Goal: Task Accomplishment & Management: Use online tool/utility

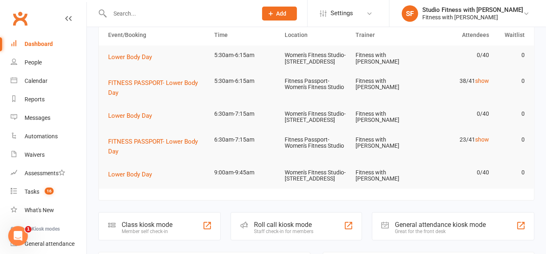
click at [207, 230] on div at bounding box center [207, 226] width 10 height 10
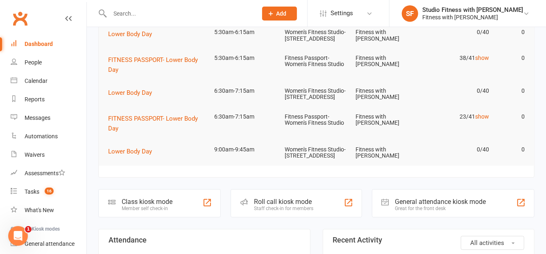
scroll to position [80, 0]
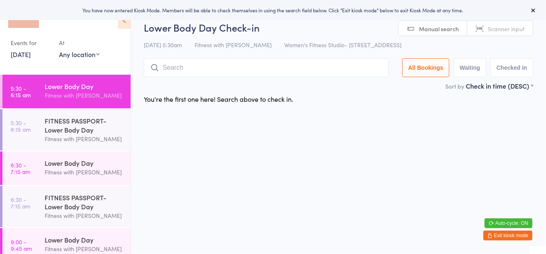
click at [90, 51] on select "Any location Women's Fitness Studio- [STREET_ADDRESS], [GEOGRAPHIC_DATA] Fitnes…" at bounding box center [79, 54] width 41 height 9
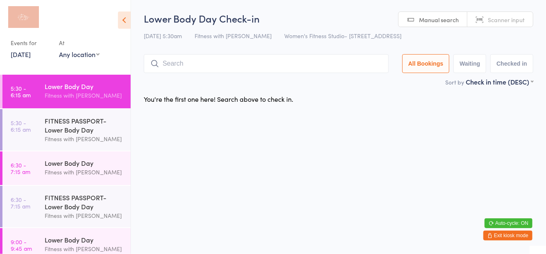
select select "1"
click at [59, 50] on select "Any location Women's Fitness Studio- [STREET_ADDRESS], [GEOGRAPHIC_DATA] Fitnes…" at bounding box center [79, 54] width 41 height 9
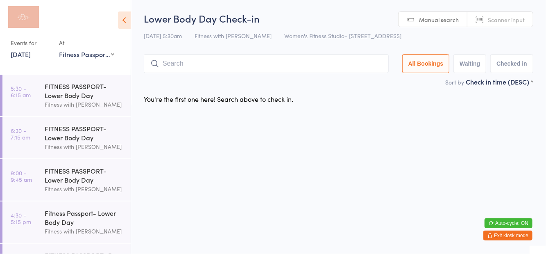
click at [385, 34] on span "Women's Fitness Studio- [STREET_ADDRESS]" at bounding box center [342, 36] width 117 height 8
click at [103, 95] on div "FITNESS PASSPORT- Lower Body Day" at bounding box center [84, 91] width 79 height 18
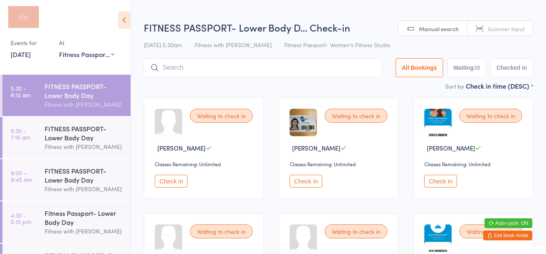
click at [398, 41] on div "[DATE] 5:30am Fitness with Zoe Fitness Passport- Women's Fitness Studio" at bounding box center [339, 45] width 390 height 14
click at [472, 74] on button "Waiting 38" at bounding box center [467, 67] width 39 height 19
select select "0"
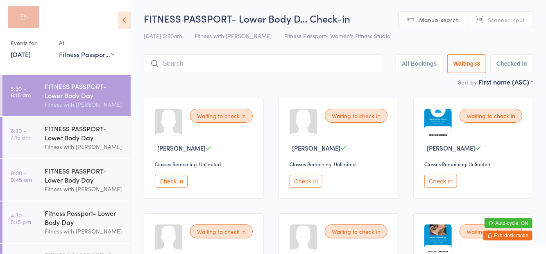
click at [94, 149] on div "Fitness with [PERSON_NAME]" at bounding box center [84, 146] width 79 height 9
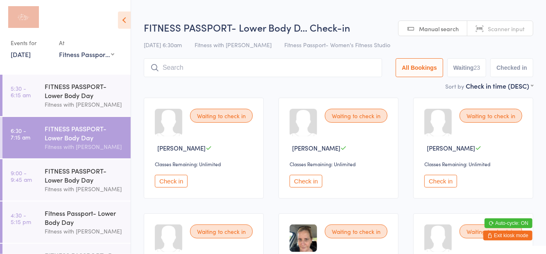
click at [358, 39] on div "[DATE] 6:30am Fitness with Zoe Fitness Passport- Women's Fitness Studio" at bounding box center [339, 45] width 390 height 14
click at [474, 70] on button "Waiting 23" at bounding box center [467, 67] width 39 height 19
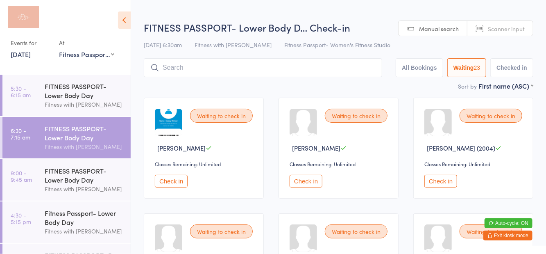
select select "0"
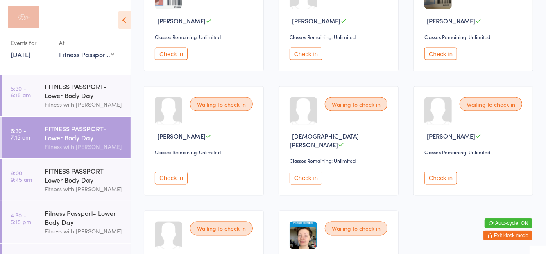
scroll to position [708, 0]
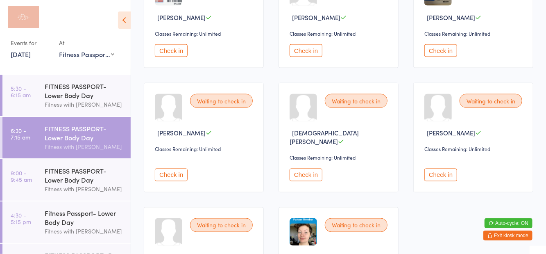
click at [81, 175] on div "FITNESS PASSPORT- Lower Body Day" at bounding box center [84, 175] width 79 height 18
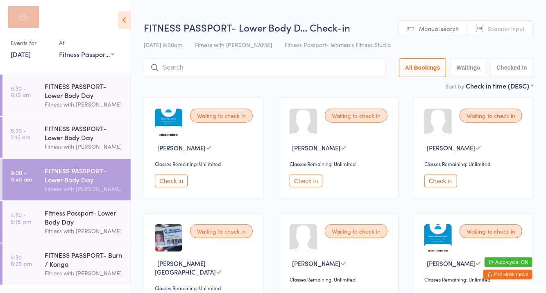
click at [361, 43] on div "[DATE] 9:00am Fitness with Zoe Fitness Passport- Women's Fitness Studio" at bounding box center [339, 45] width 390 height 14
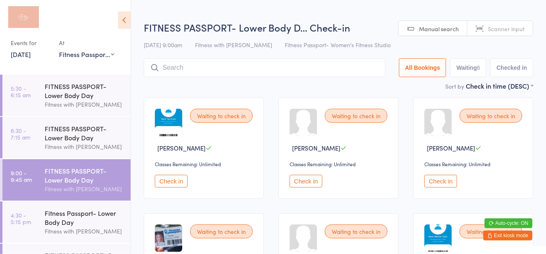
click at [459, 69] on button "Waiting 6" at bounding box center [468, 67] width 36 height 19
select select "0"
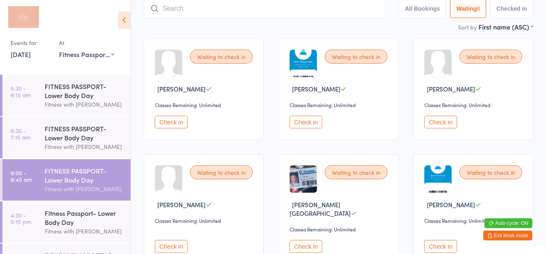
scroll to position [77, 0]
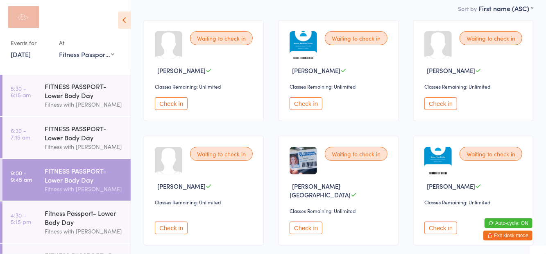
click at [82, 222] on div "Fitness Passport- Lower Body Day" at bounding box center [84, 217] width 79 height 18
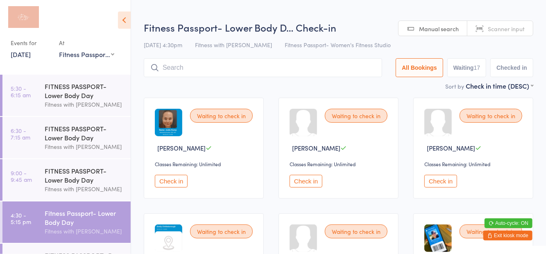
click at [377, 42] on div "[DATE] 4:30pm Fitness with Zoe Fitness Passport- Women's Fitness Studio" at bounding box center [339, 45] width 390 height 14
click at [468, 68] on button "Waiting 17" at bounding box center [467, 67] width 39 height 19
select select "0"
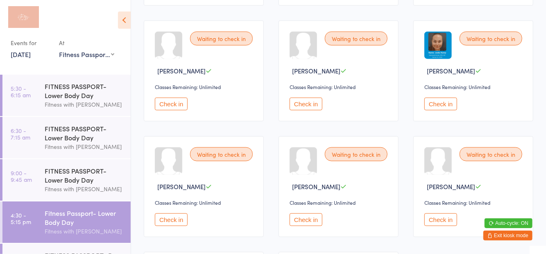
scroll to position [422, 0]
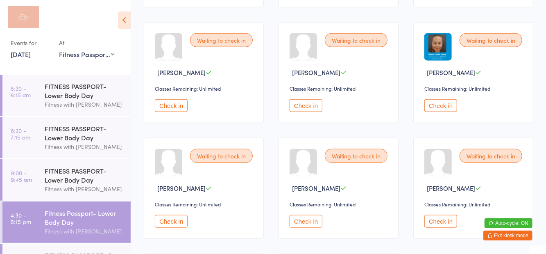
click at [82, 99] on div "FITNESS PASSPORT- Lower Body Day" at bounding box center [84, 91] width 79 height 18
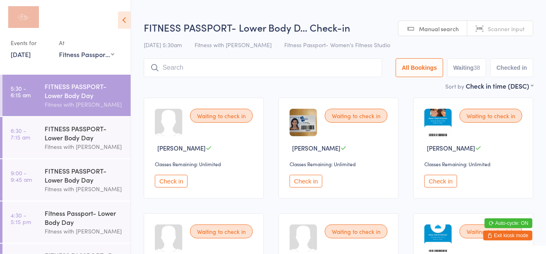
click at [360, 38] on div "FITNESS PASSPORT- Lower Body D… Check-in [DATE] 5:30am Fitness with Zoe Fitness…" at bounding box center [339, 50] width 390 height 61
click at [477, 73] on button "Waiting 38" at bounding box center [467, 67] width 39 height 19
select select "0"
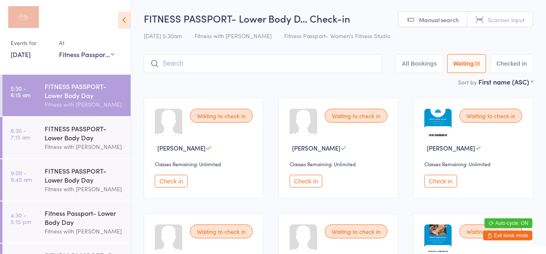
click at [121, 26] on icon at bounding box center [124, 19] width 13 height 17
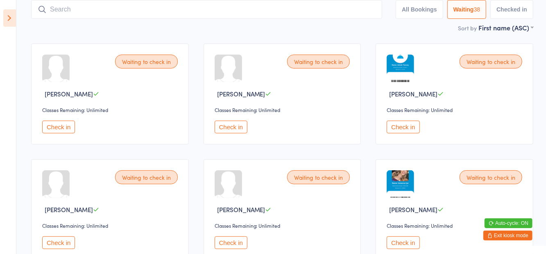
scroll to position [56, 0]
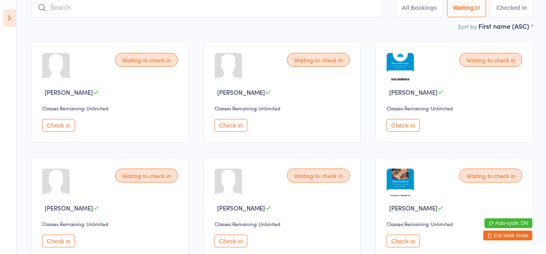
click at [66, 246] on button "Check in" at bounding box center [58, 240] width 33 height 13
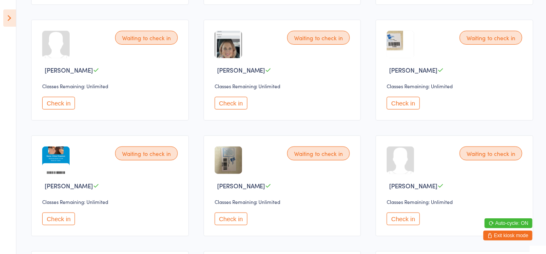
scroll to position [313, 0]
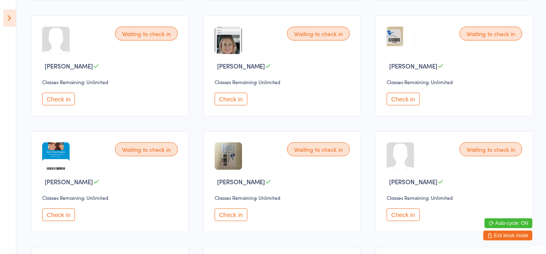
click at [411, 214] on button "Check in" at bounding box center [403, 214] width 33 height 13
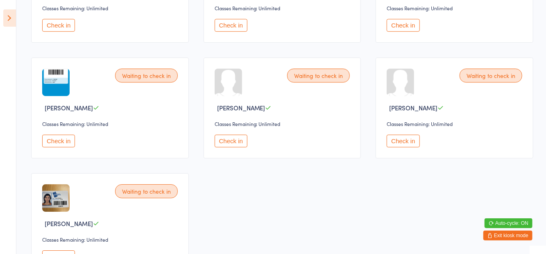
scroll to position [1344, 0]
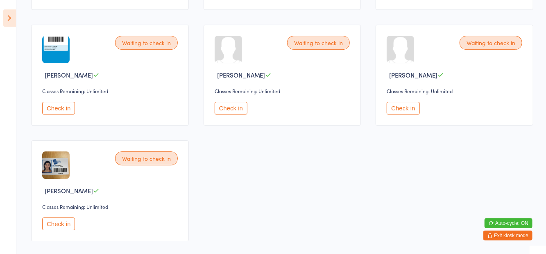
click at [66, 223] on button "Check in" at bounding box center [58, 223] width 33 height 13
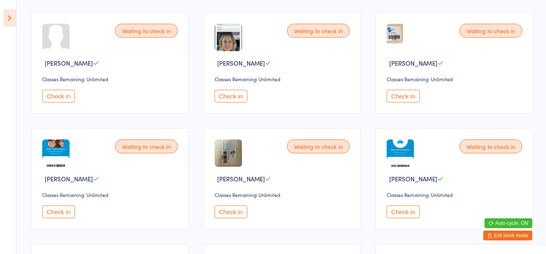
scroll to position [316, 0]
click at [399, 99] on button "Check in" at bounding box center [403, 95] width 33 height 13
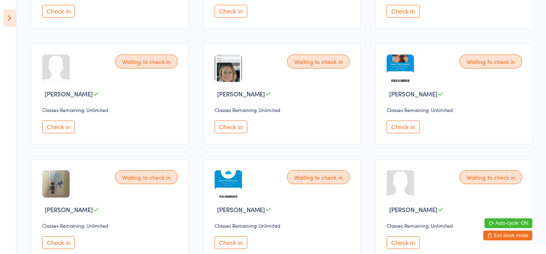
scroll to position [0, 0]
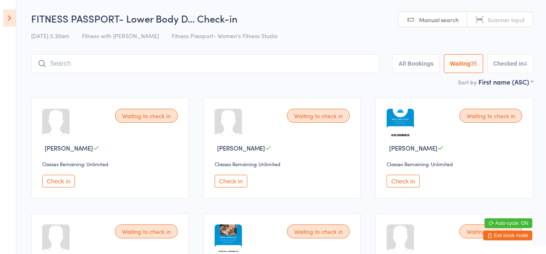
click at [108, 66] on input "search" at bounding box center [205, 63] width 348 height 19
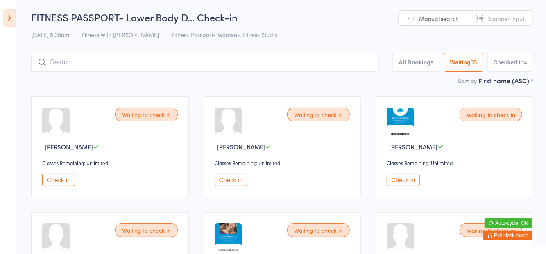
scroll to position [55, 0]
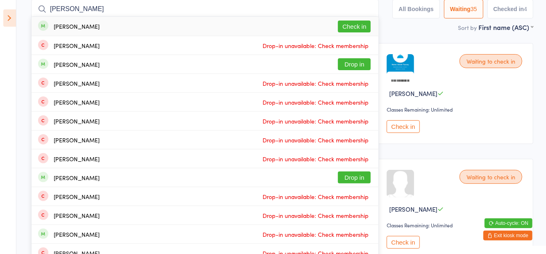
type input "[PERSON_NAME]"
click at [359, 37] on div "[PERSON_NAME] Drop-in unavailable: Check membership" at bounding box center [205, 45] width 347 height 18
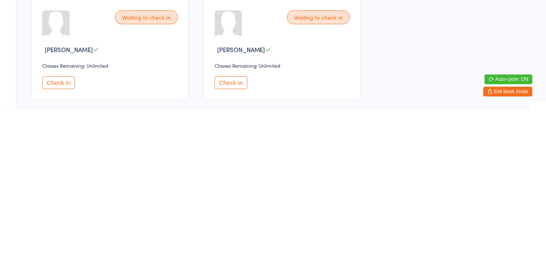
scroll to position [1231, 0]
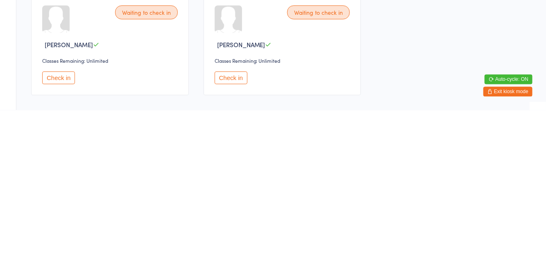
click at [57, 220] on button "Check in" at bounding box center [58, 221] width 33 height 13
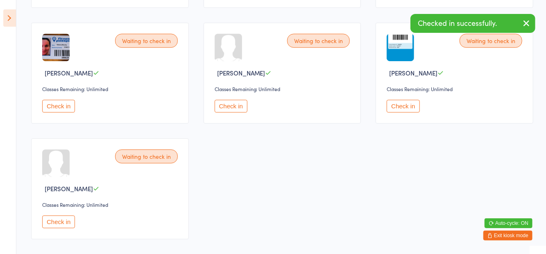
click at [234, 106] on button "Check in" at bounding box center [231, 106] width 33 height 13
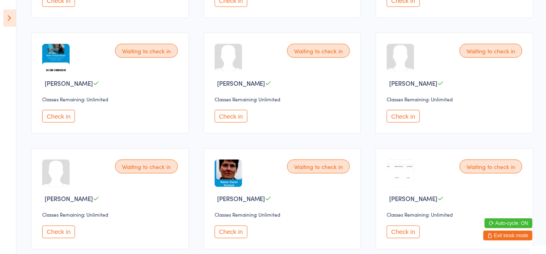
scroll to position [637, 0]
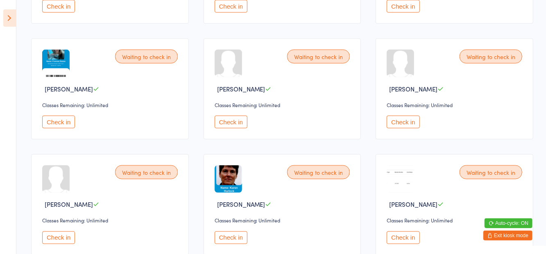
click at [395, 123] on button "Check in" at bounding box center [403, 122] width 33 height 13
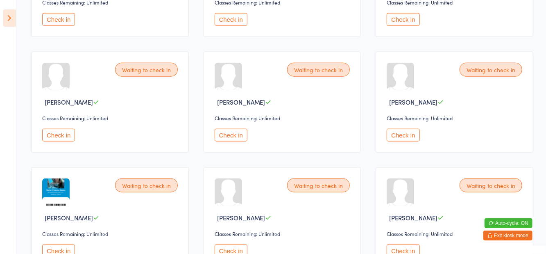
scroll to position [507, 0]
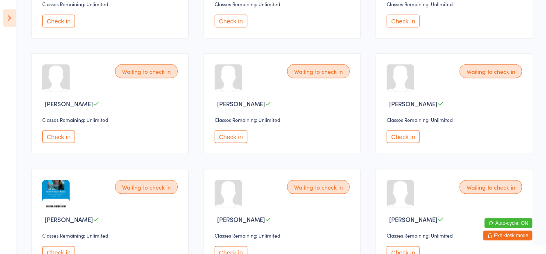
click at [63, 136] on button "Check in" at bounding box center [58, 136] width 33 height 13
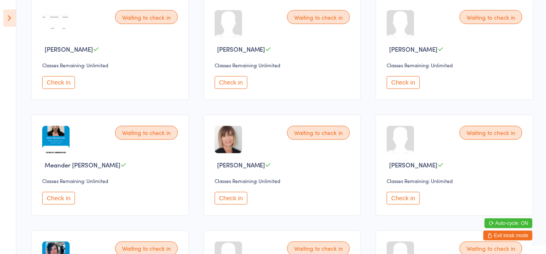
scroll to position [798, 0]
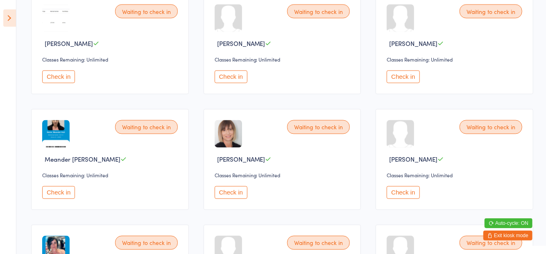
click at [50, 196] on button "Check in" at bounding box center [58, 192] width 33 height 13
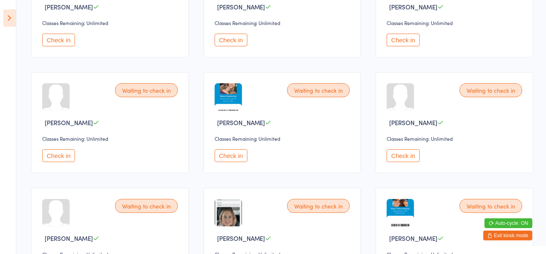
scroll to position [139, 0]
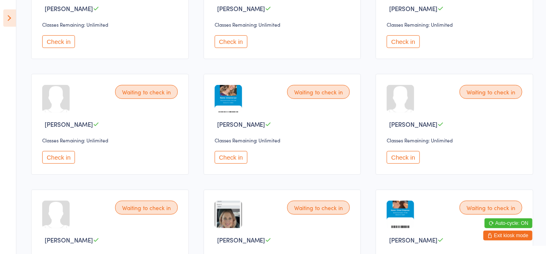
click at [69, 159] on button "Check in" at bounding box center [58, 157] width 33 height 13
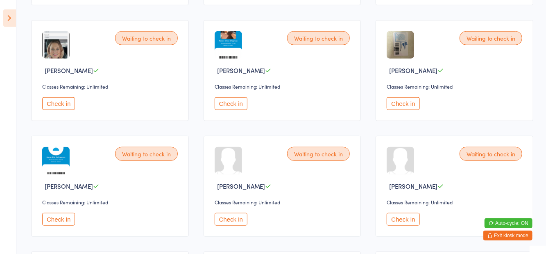
scroll to position [312, 0]
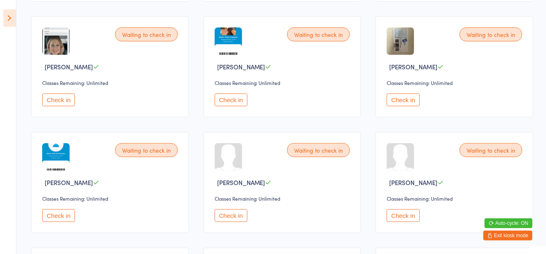
click at [53, 209] on button "Check in" at bounding box center [58, 215] width 33 height 13
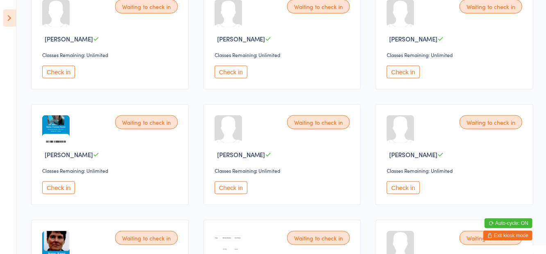
scroll to position [458, 0]
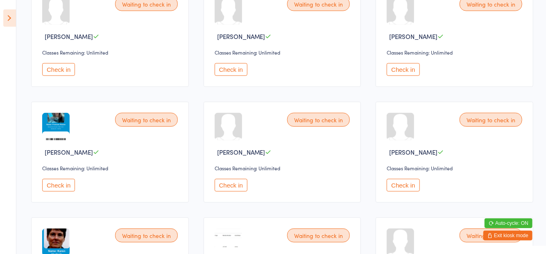
click at [407, 181] on button "Check in" at bounding box center [403, 185] width 33 height 13
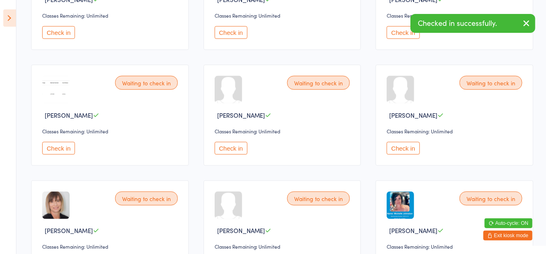
scroll to position [612, 0]
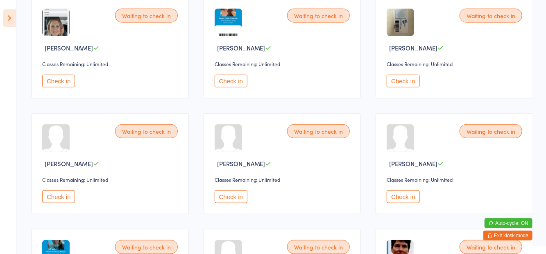
scroll to position [335, 0]
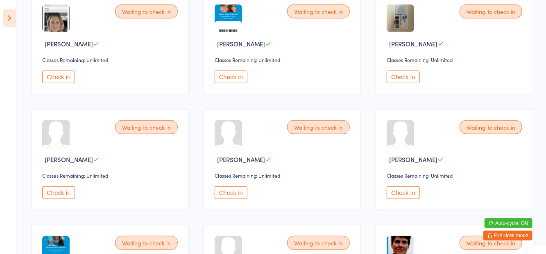
click at [56, 192] on button "Check in" at bounding box center [58, 192] width 33 height 13
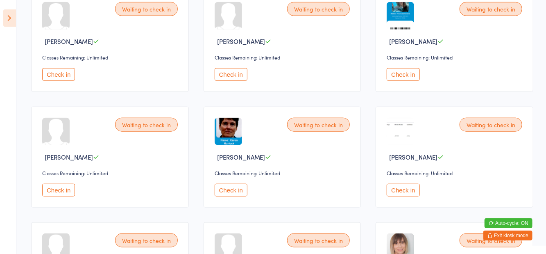
scroll to position [456, 0]
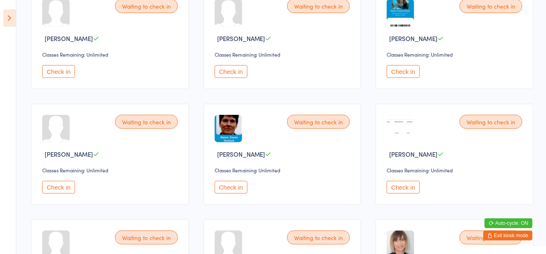
click at [400, 184] on button "Check in" at bounding box center [403, 187] width 33 height 13
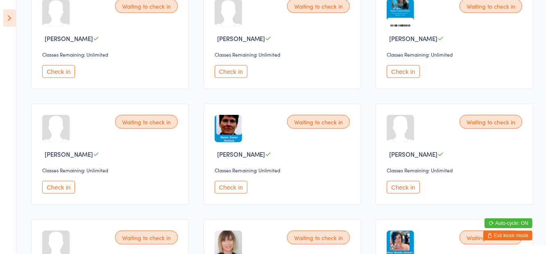
click at [483, 237] on div "Waiting to check in" at bounding box center [491, 237] width 63 height 14
click at [483, 236] on div "Waiting to check in" at bounding box center [491, 237] width 63 height 14
click at [501, 241] on div "Waiting to check in" at bounding box center [491, 237] width 63 height 14
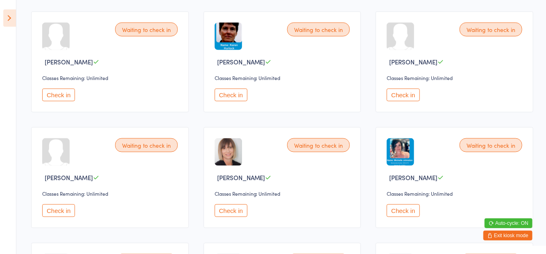
scroll to position [549, 0]
click at [401, 208] on button "Check in" at bounding box center [403, 210] width 33 height 13
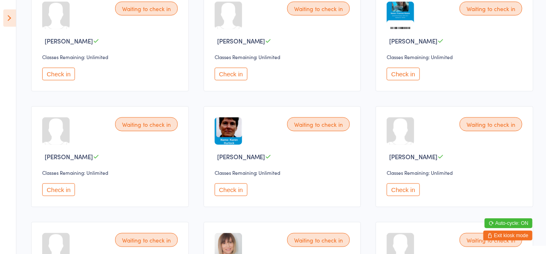
scroll to position [452, 0]
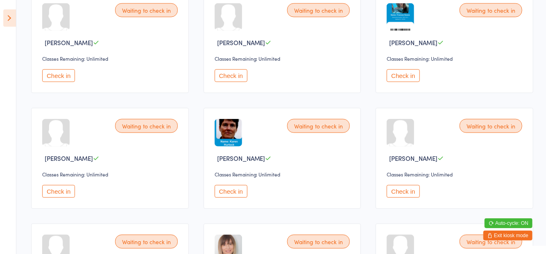
click at [121, 167] on div "Waiting to check in [PERSON_NAME] Classes Remaining: Unlimited Check in" at bounding box center [110, 158] width 158 height 101
click at [60, 191] on button "Check in" at bounding box center [58, 191] width 33 height 13
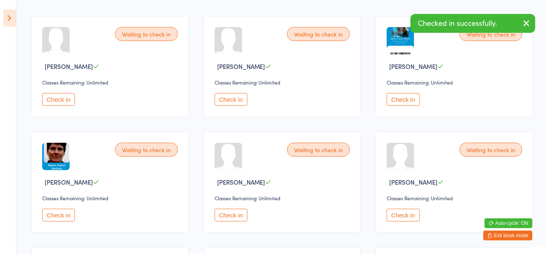
scroll to position [412, 0]
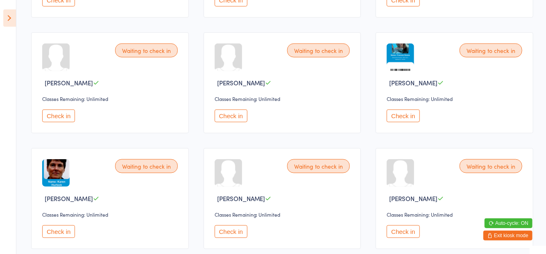
click at [61, 234] on button "Check in" at bounding box center [58, 231] width 33 height 13
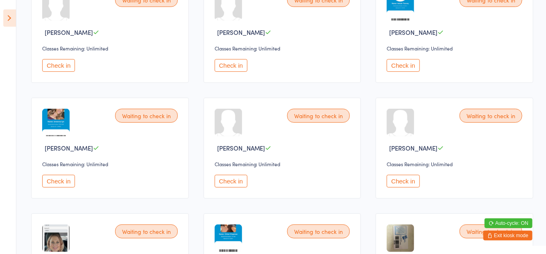
scroll to position [116, 0]
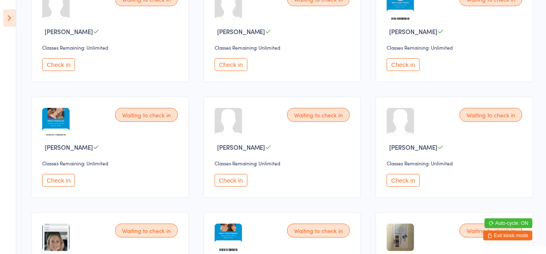
click at [401, 179] on button "Check in" at bounding box center [403, 180] width 33 height 13
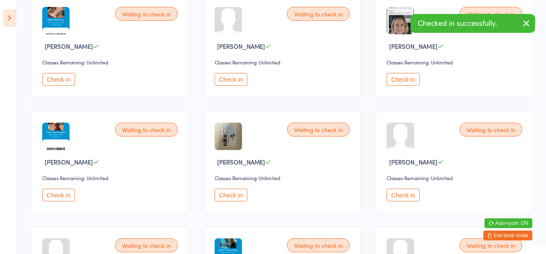
scroll to position [226, 0]
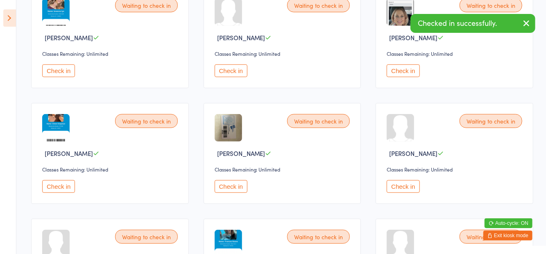
click at [225, 197] on div "Waiting to check in [PERSON_NAME] Classes Remaining: Unlimited Check in" at bounding box center [283, 153] width 158 height 101
click at [216, 191] on button "Check in" at bounding box center [231, 186] width 33 height 13
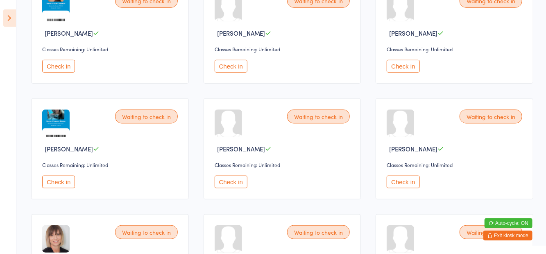
scroll to position [348, 0]
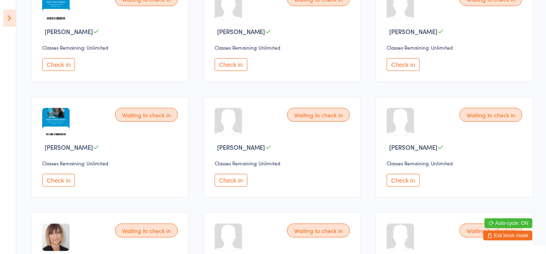
click at [413, 174] on button "Check in" at bounding box center [403, 180] width 33 height 13
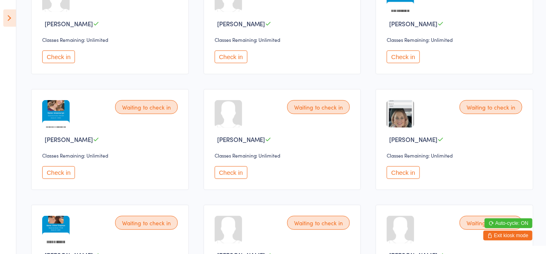
scroll to position [129, 0]
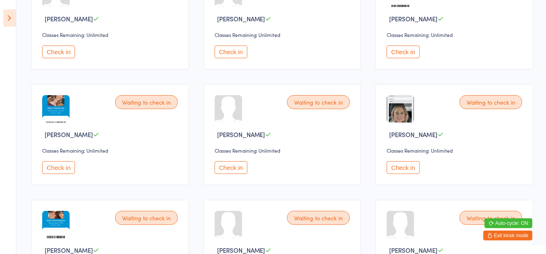
click at [55, 166] on button "Check in" at bounding box center [58, 167] width 33 height 13
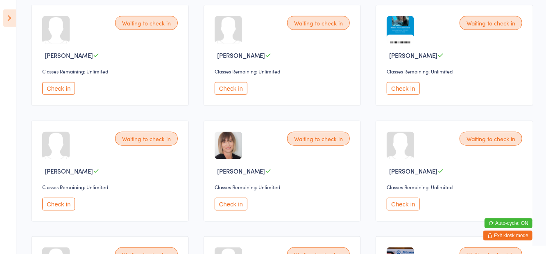
scroll to position [329, 0]
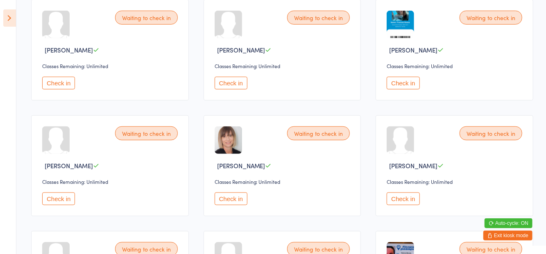
click at [57, 199] on button "Check in" at bounding box center [58, 198] width 33 height 13
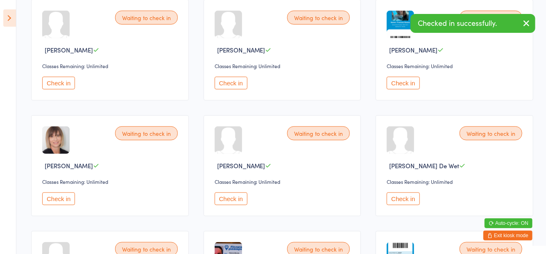
click at [59, 88] on button "Check in" at bounding box center [58, 83] width 33 height 13
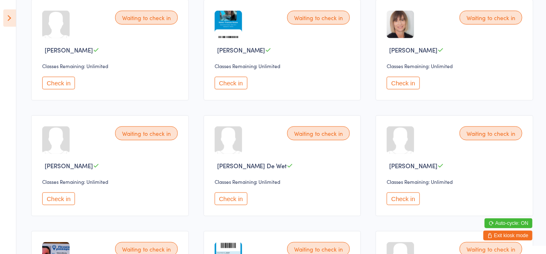
click at [65, 198] on button "Check in" at bounding box center [58, 198] width 33 height 13
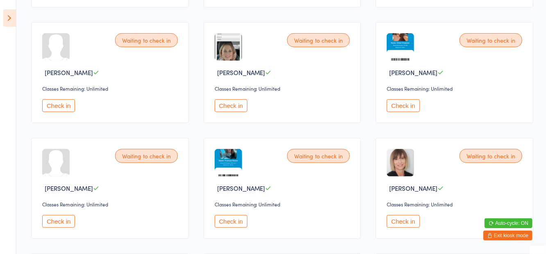
scroll to position [191, 0]
click at [400, 225] on button "Check in" at bounding box center [403, 220] width 33 height 13
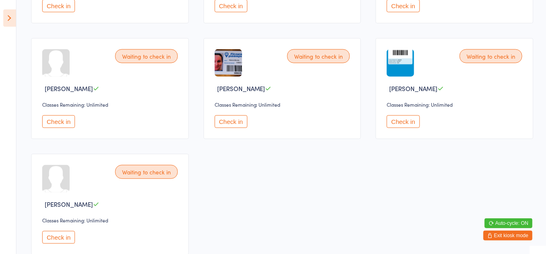
scroll to position [411, 0]
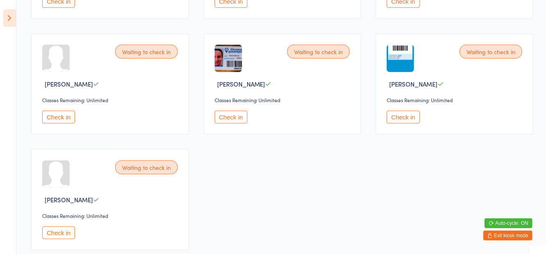
click at [65, 235] on button "Check in" at bounding box center [58, 232] width 33 height 13
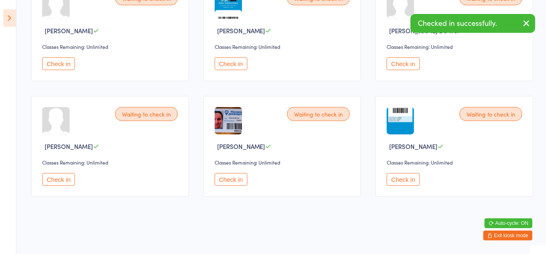
scroll to position [308, 0]
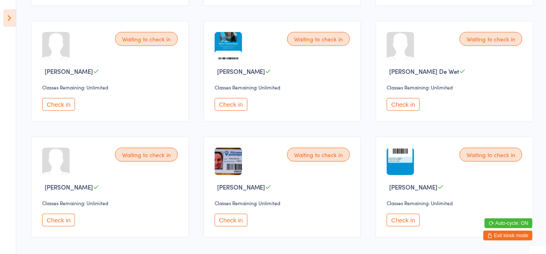
click at [402, 106] on button "Check in" at bounding box center [403, 104] width 33 height 13
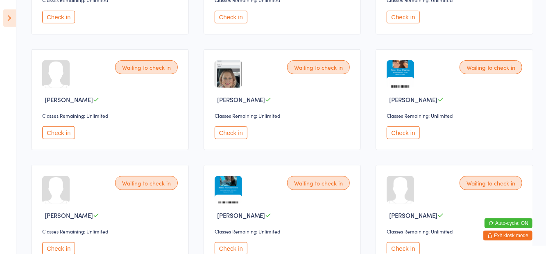
scroll to position [0, 0]
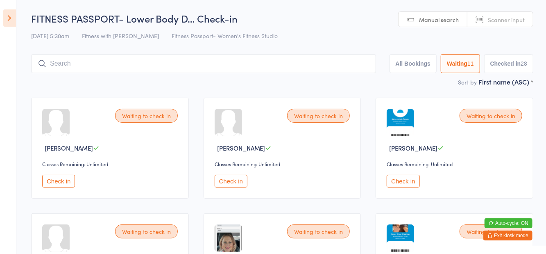
click at [160, 62] on input "search" at bounding box center [203, 63] width 345 height 19
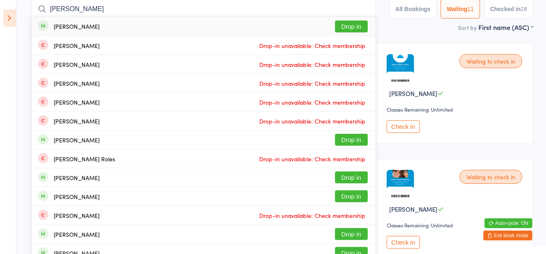
type input "[PERSON_NAME]"
click at [357, 28] on button "Drop in" at bounding box center [351, 26] width 33 height 12
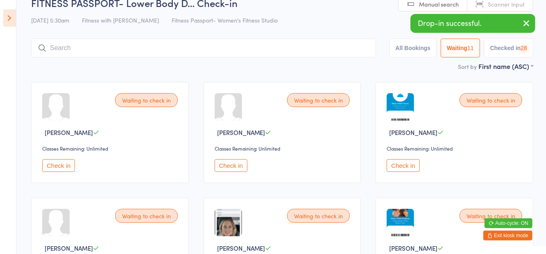
scroll to position [9, 0]
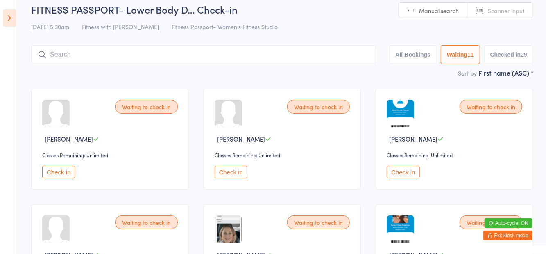
click at [296, 36] on div "FITNESS PASSPORT- Lower Body D… Check-in [DATE] 5:30am Fitness with Zoe Fitness…" at bounding box center [282, 35] width 502 height 66
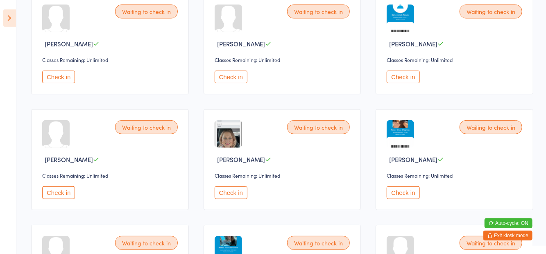
scroll to position [107, 0]
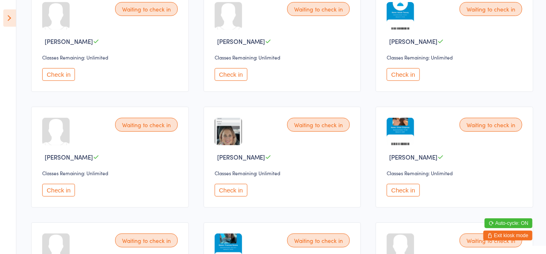
click at [402, 192] on button "Check in" at bounding box center [403, 190] width 33 height 13
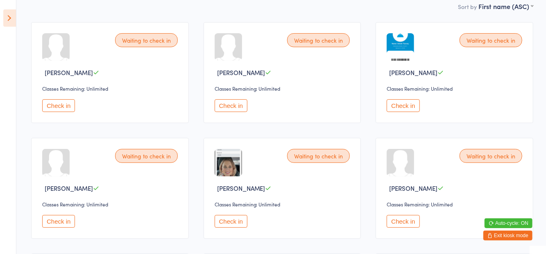
scroll to position [0, 0]
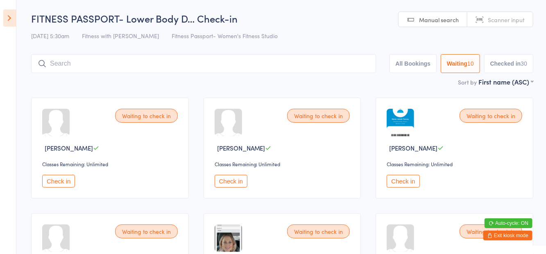
click at [407, 178] on button "Check in" at bounding box center [403, 181] width 33 height 13
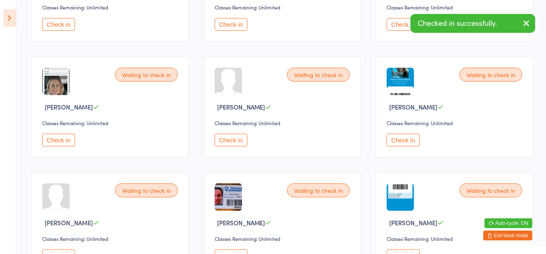
scroll to position [193, 0]
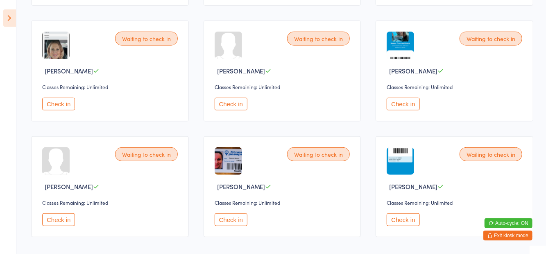
click at [62, 221] on button "Check in" at bounding box center [58, 219] width 33 height 13
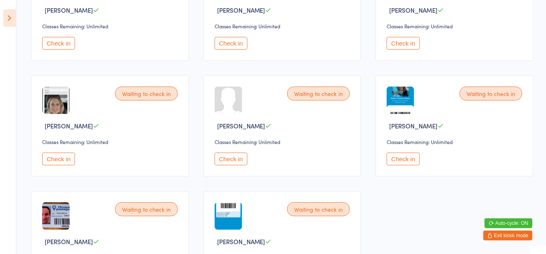
scroll to position [132, 0]
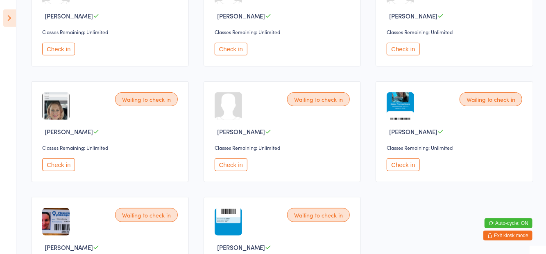
click at [66, 52] on button "Check in" at bounding box center [58, 49] width 33 height 13
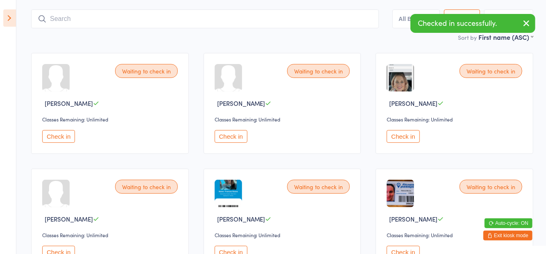
scroll to position [0, 0]
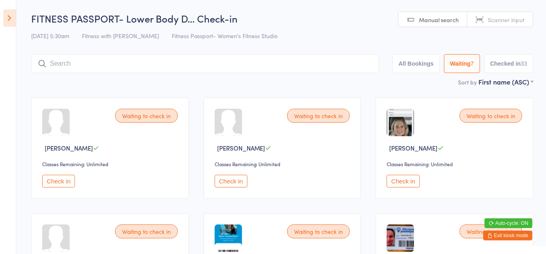
click at [403, 184] on button "Check in" at bounding box center [403, 181] width 33 height 13
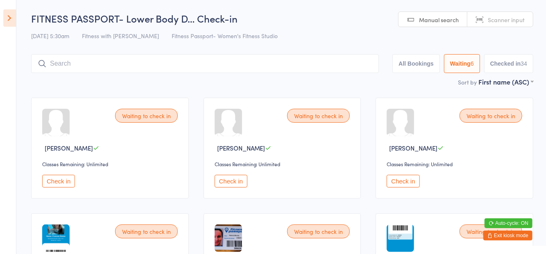
click at [7, 26] on icon at bounding box center [9, 17] width 13 height 17
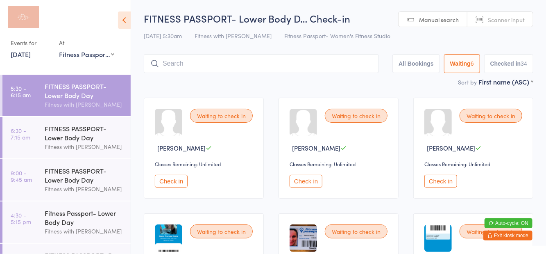
click at [118, 126] on div "FITNESS PASSPORT- Lower Body Day" at bounding box center [84, 133] width 79 height 18
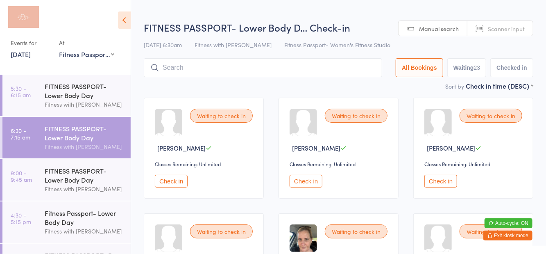
click at [350, 41] on span "Fitness Passport- Women's Fitness Studio" at bounding box center [337, 45] width 106 height 8
click at [467, 76] on button "Waiting 23" at bounding box center [467, 67] width 39 height 19
select select "0"
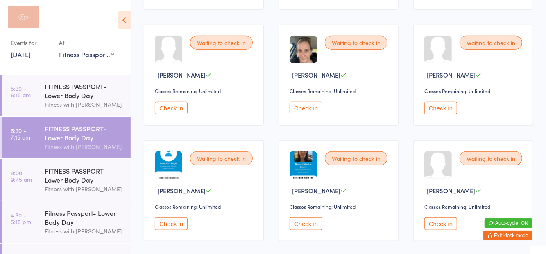
scroll to position [328, 0]
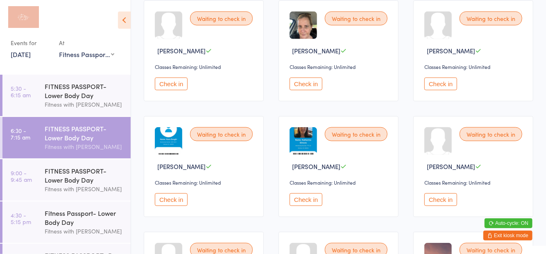
click at [68, 92] on div "FITNESS PASSPORT- Lower Body Day" at bounding box center [84, 91] width 79 height 18
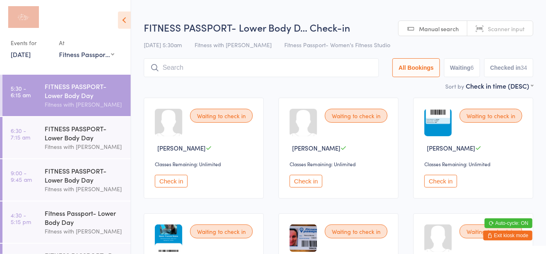
click at [371, 29] on h2 "FITNESS PASSPORT- Lower Body D… Check-in" at bounding box center [339, 27] width 390 height 14
click at [457, 67] on button "Waiting 6" at bounding box center [462, 67] width 36 height 19
select select "0"
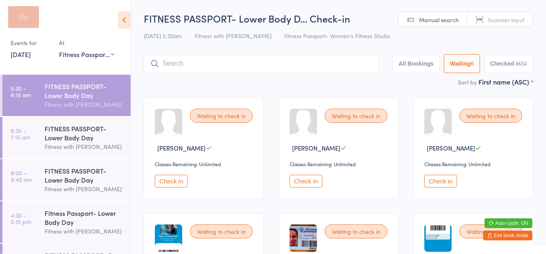
click at [179, 184] on button "Check in" at bounding box center [171, 181] width 33 height 13
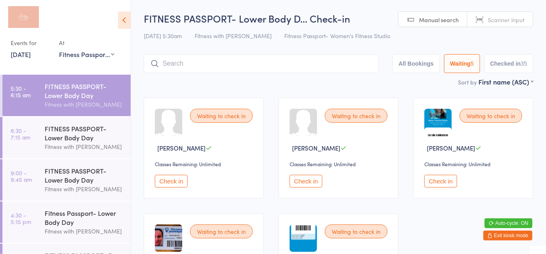
click at [84, 139] on div "FITNESS PASSPORT- Lower Body Day" at bounding box center [84, 133] width 79 height 18
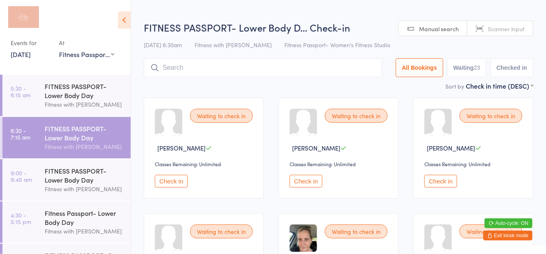
click at [329, 43] on span "Fitness Passport- Women's Fitness Studio" at bounding box center [337, 45] width 106 height 8
click at [464, 75] on button "Waiting 23" at bounding box center [467, 67] width 39 height 19
select select "0"
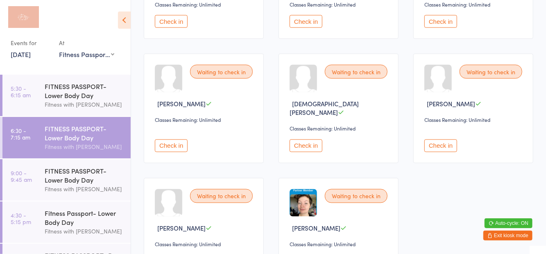
scroll to position [738, 0]
click at [31, 53] on link "[DATE]" at bounding box center [21, 54] width 20 height 9
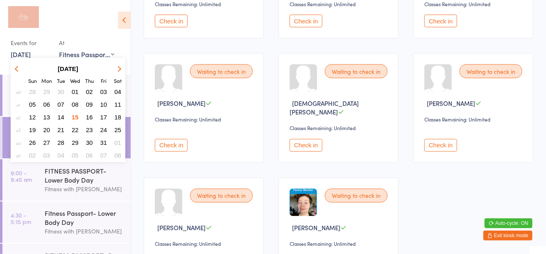
click at [91, 120] on span "16" at bounding box center [89, 117] width 7 height 7
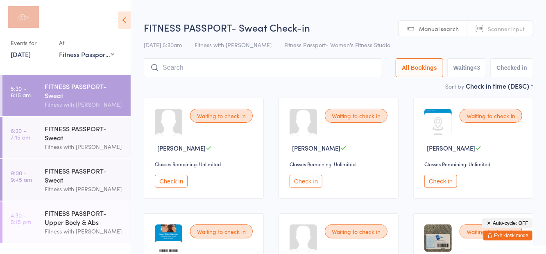
click at [83, 11] on div at bounding box center [62, 19] width 102 height 20
click at [462, 66] on button "Waiting 43" at bounding box center [467, 67] width 39 height 19
select select "0"
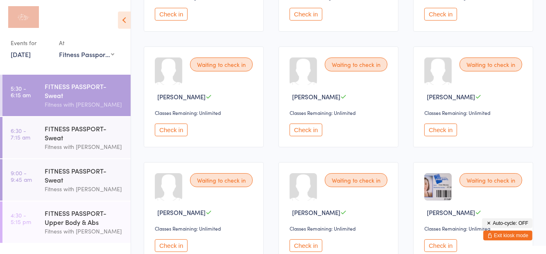
scroll to position [1436, 0]
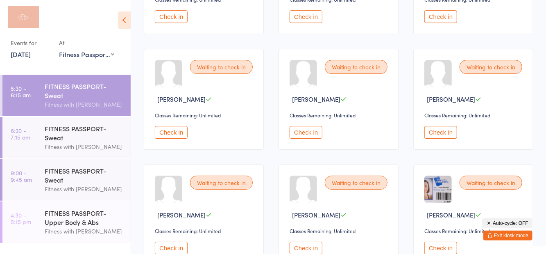
click at [85, 133] on div "FITNESS PASSPORT- Sweat" at bounding box center [84, 133] width 79 height 18
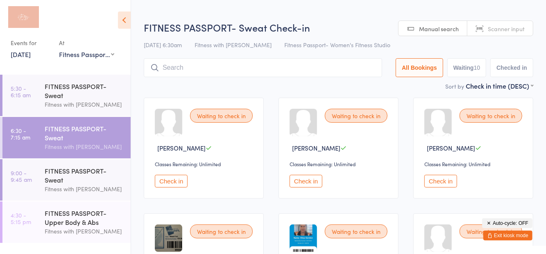
click at [354, 38] on div "FITNESS PASSPORT- Sweat Check-in [DATE] 6:30am Fitness with Zoe Fitness Passpor…" at bounding box center [339, 50] width 390 height 61
click at [471, 66] on button "Waiting 10" at bounding box center [467, 67] width 39 height 19
select select "0"
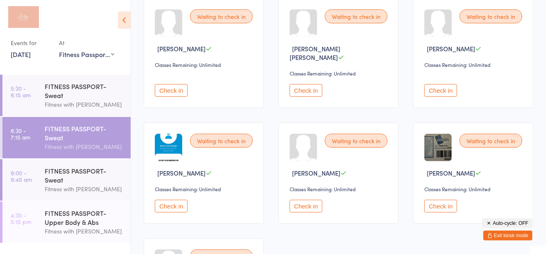
scroll to position [217, 0]
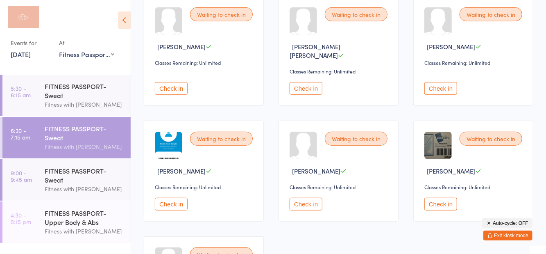
click at [84, 222] on div "FITNESS PASSPORT- Upper Body & Abs" at bounding box center [84, 217] width 79 height 18
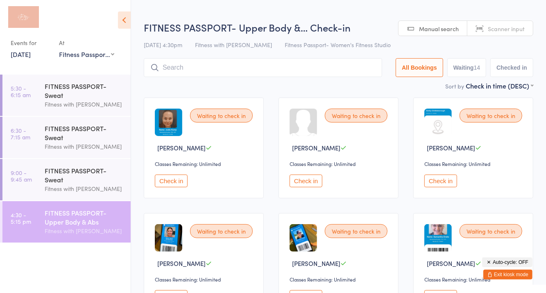
click at [360, 34] on h2 "FITNESS PASSPORT- Upper Body &… Check-in" at bounding box center [339, 27] width 390 height 14
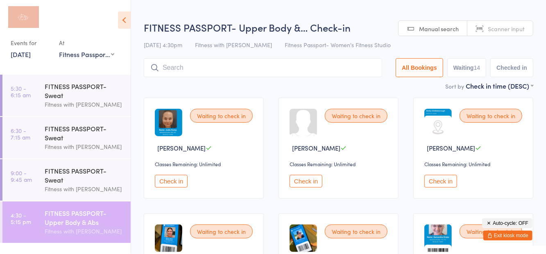
click at [468, 74] on button "Waiting 14" at bounding box center [467, 67] width 39 height 19
select select "0"
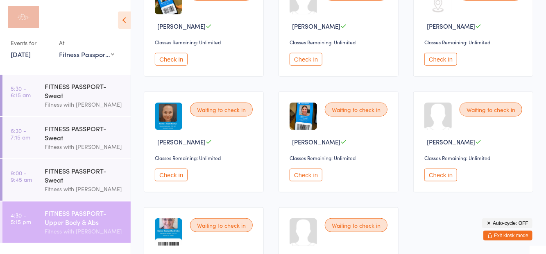
scroll to position [386, 0]
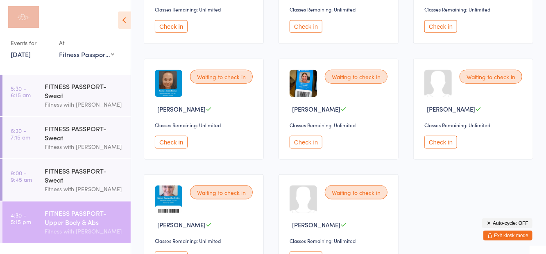
click at [70, 184] on div "Fitness with [PERSON_NAME]" at bounding box center [84, 188] width 79 height 9
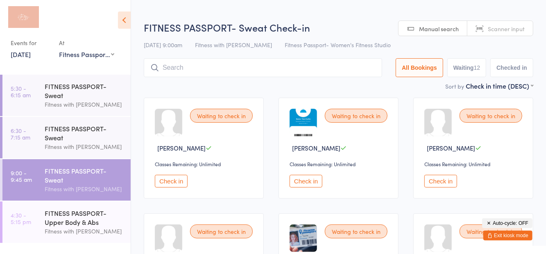
click at [327, 30] on h2 "FITNESS PASSPORT- Sweat Check-in" at bounding box center [339, 27] width 390 height 14
click at [475, 70] on button "Waiting 12" at bounding box center [467, 67] width 39 height 19
select select "0"
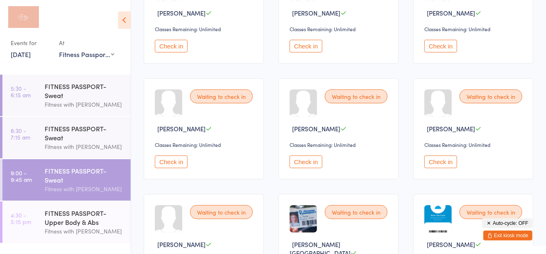
scroll to position [253, 0]
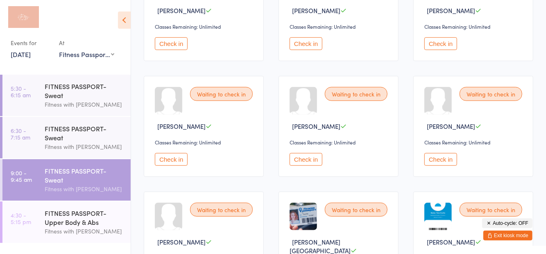
click at [27, 56] on link "[DATE]" at bounding box center [21, 54] width 20 height 9
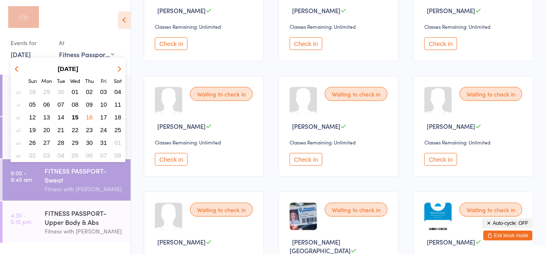
click at [77, 117] on span "15" at bounding box center [75, 117] width 7 height 7
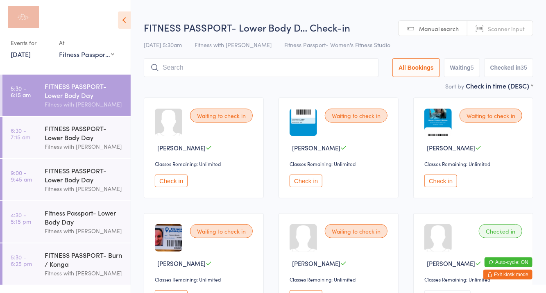
click at [78, 8] on div "Events for [DATE] D Oct, YYYY [DATE] Sun Mon Tue Wed Thu Fri Sat 40 28 29 30 01…" at bounding box center [65, 34] width 131 height 68
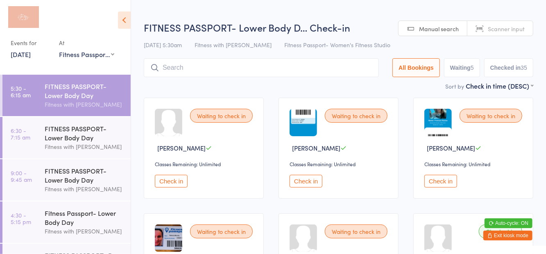
click at [460, 67] on button "Waiting 5" at bounding box center [462, 67] width 36 height 19
select select "0"
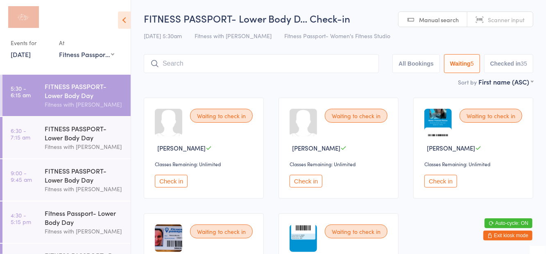
click at [98, 122] on div "FITNESS PASSPORT- Lower Body Day Fitness with [PERSON_NAME]" at bounding box center [88, 137] width 86 height 41
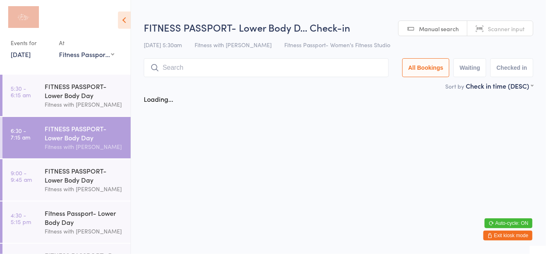
click at [127, 22] on icon at bounding box center [124, 19] width 13 height 17
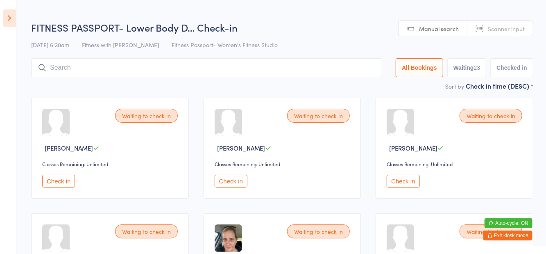
click at [474, 66] on button "Waiting 23" at bounding box center [467, 67] width 39 height 19
select select "0"
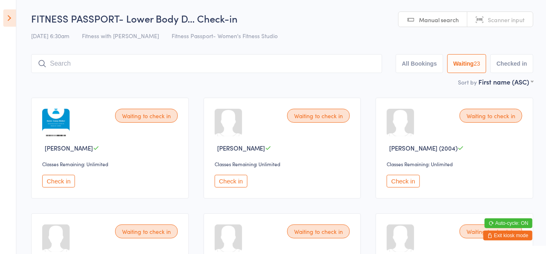
click at [14, 25] on icon at bounding box center [9, 17] width 13 height 17
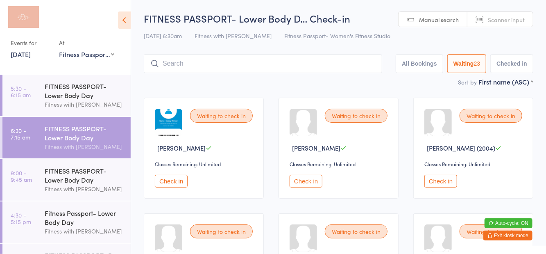
click at [91, 139] on div "FITNESS PASSPORT- Lower Body Day" at bounding box center [84, 133] width 79 height 18
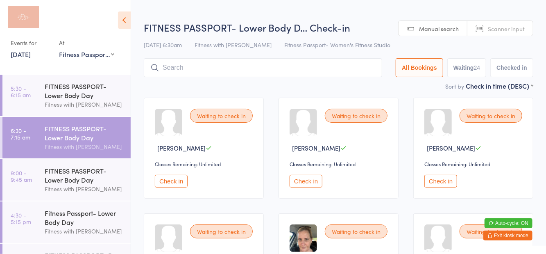
click at [458, 70] on button "Waiting 24" at bounding box center [467, 67] width 39 height 19
select select "0"
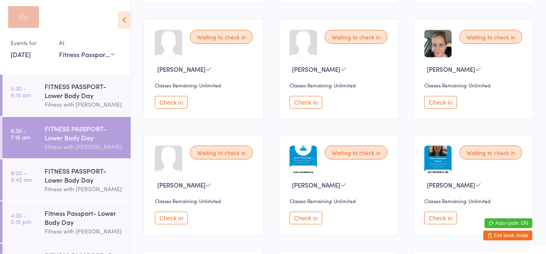
scroll to position [312, 0]
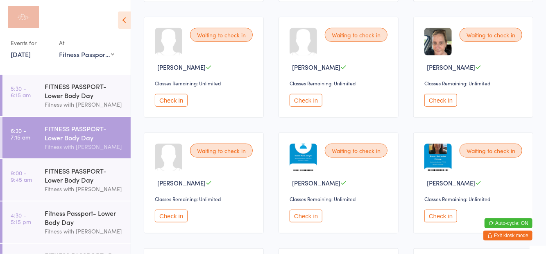
click at [444, 104] on button "Check in" at bounding box center [441, 100] width 33 height 13
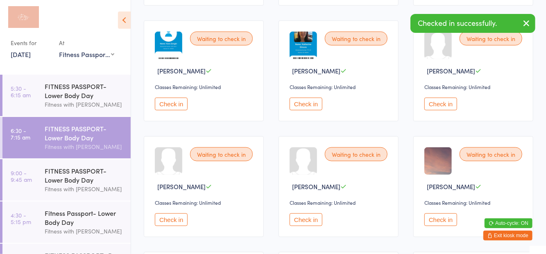
scroll to position [423, 0]
click at [446, 106] on button "Check in" at bounding box center [441, 104] width 33 height 13
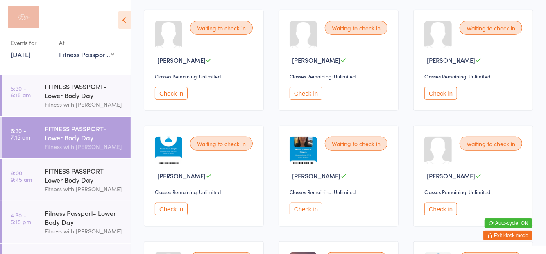
scroll to position [319, 0]
click at [429, 96] on button "Check in" at bounding box center [441, 93] width 33 height 13
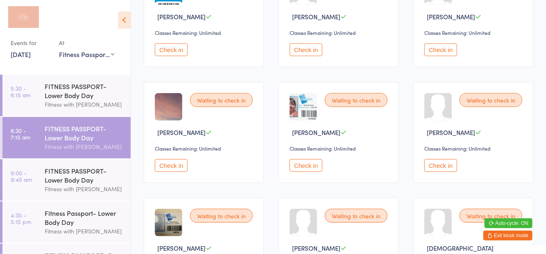
scroll to position [496, 0]
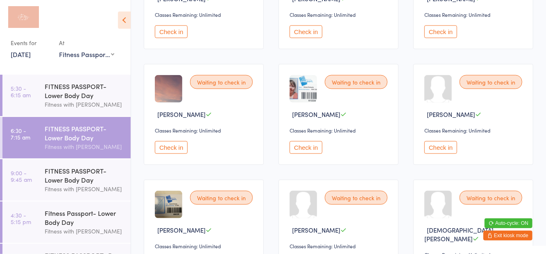
click at [307, 147] on button "Check in" at bounding box center [306, 147] width 33 height 13
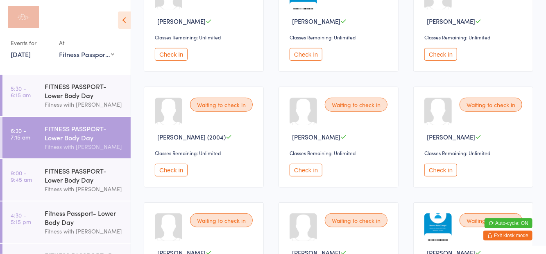
scroll to position [0, 0]
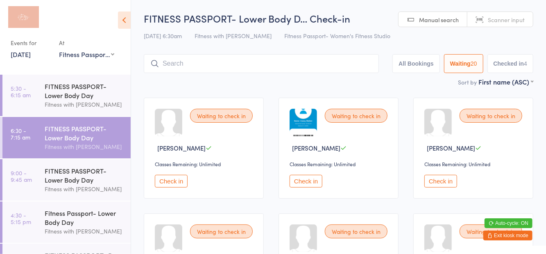
click at [304, 187] on button "Check in" at bounding box center [306, 181] width 33 height 13
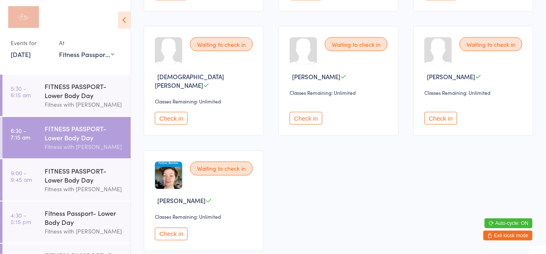
scroll to position [652, 0]
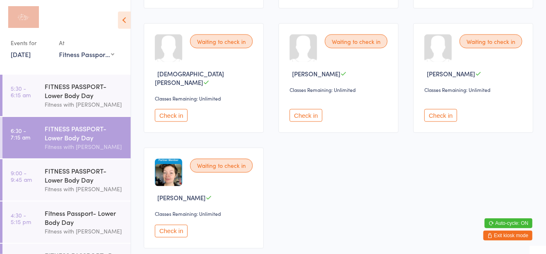
click at [164, 225] on button "Check in" at bounding box center [171, 231] width 33 height 13
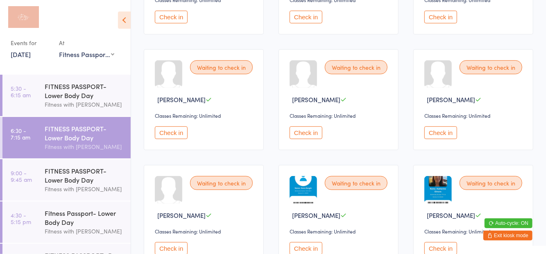
scroll to position [0, 0]
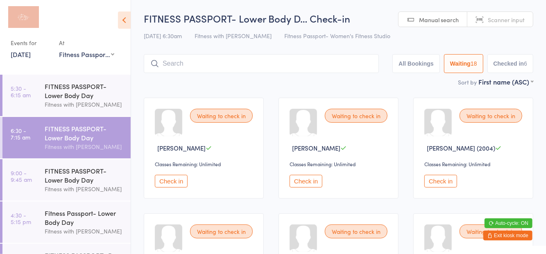
click at [430, 179] on button "Check in" at bounding box center [441, 181] width 33 height 13
click at [305, 186] on button "Check in" at bounding box center [306, 181] width 33 height 13
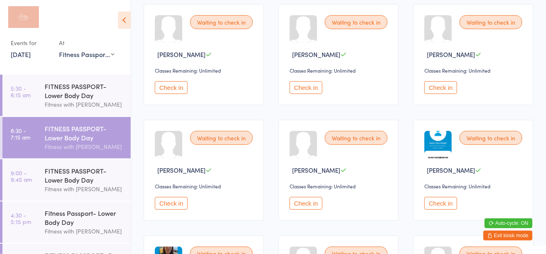
scroll to position [98, 0]
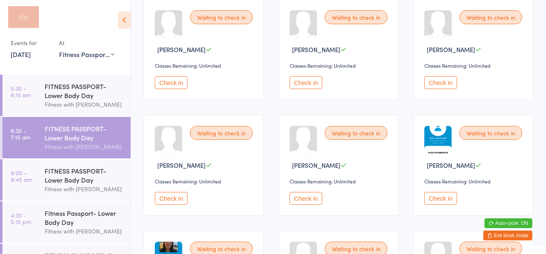
click at [305, 196] on button "Check in" at bounding box center [306, 198] width 33 height 13
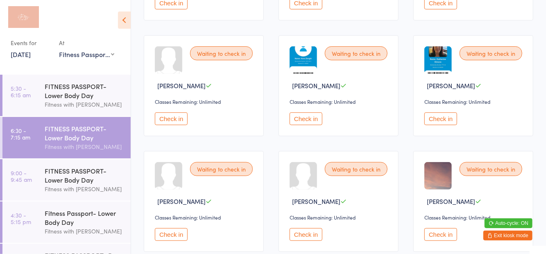
scroll to position [180, 0]
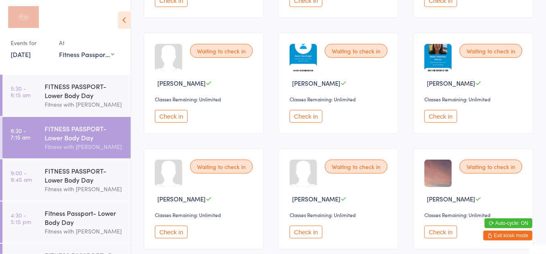
click at [175, 232] on button "Check in" at bounding box center [171, 231] width 33 height 13
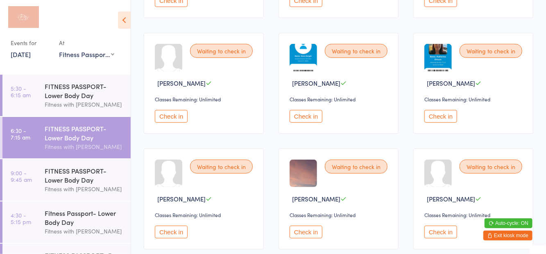
click at [299, 234] on button "Check in" at bounding box center [306, 231] width 33 height 13
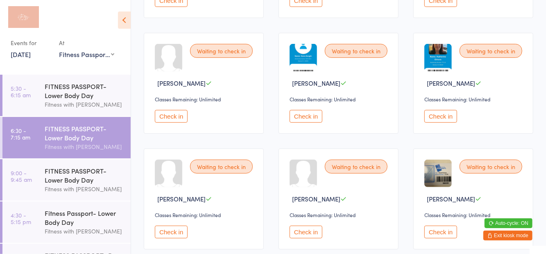
click at [167, 120] on button "Check in" at bounding box center [171, 116] width 33 height 13
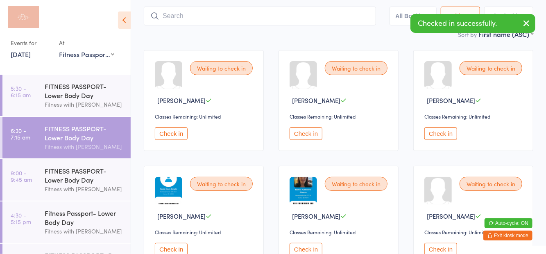
scroll to position [0, 0]
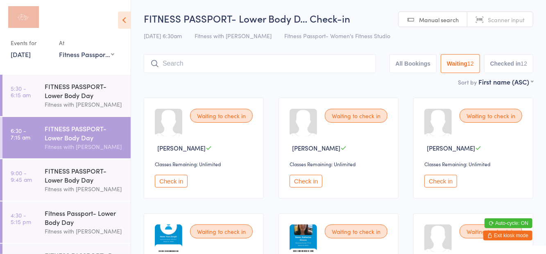
click at [440, 186] on button "Check in" at bounding box center [441, 181] width 33 height 13
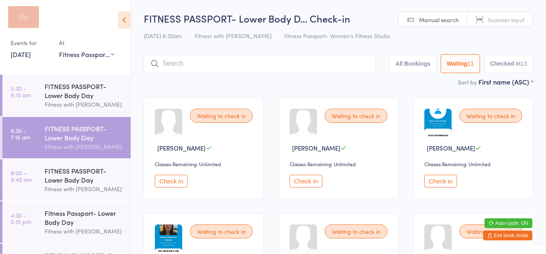
click at [448, 175] on button "Check in" at bounding box center [441, 181] width 33 height 13
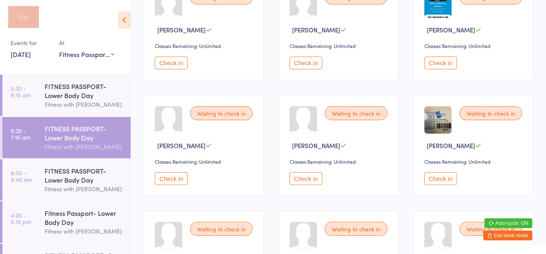
scroll to position [117, 0]
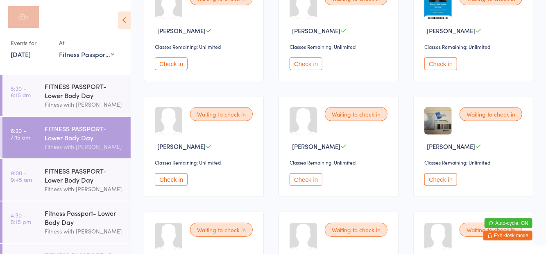
click at [180, 182] on button "Check in" at bounding box center [171, 179] width 33 height 13
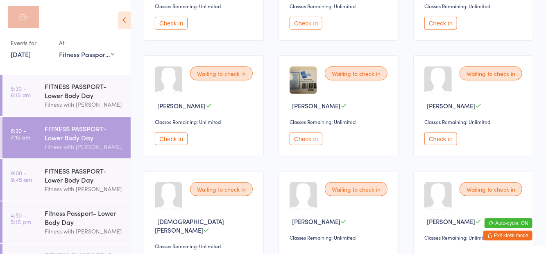
scroll to position [193, 0]
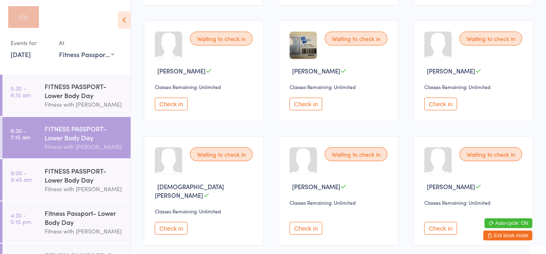
click at [302, 222] on button "Check in" at bounding box center [306, 228] width 33 height 13
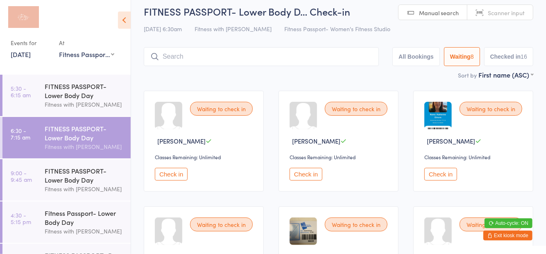
scroll to position [0, 0]
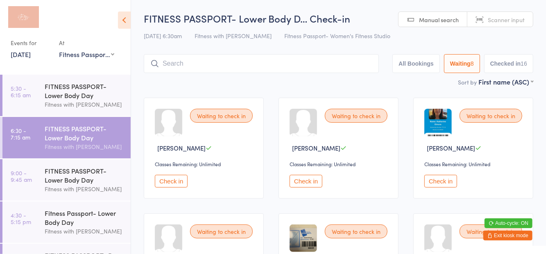
click at [307, 175] on button "Check in" at bounding box center [306, 181] width 33 height 13
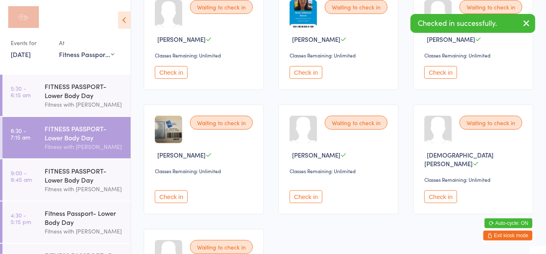
scroll to position [102, 0]
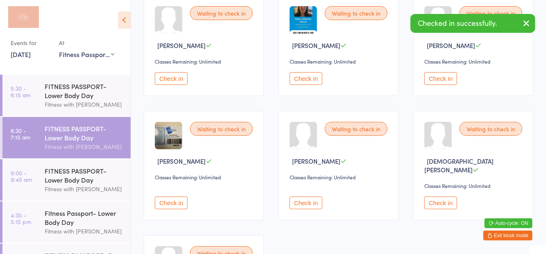
click at [441, 84] on button "Check in" at bounding box center [441, 78] width 33 height 13
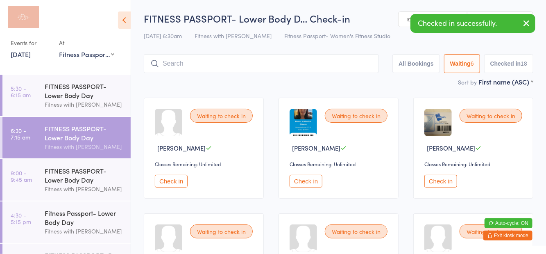
scroll to position [9, 0]
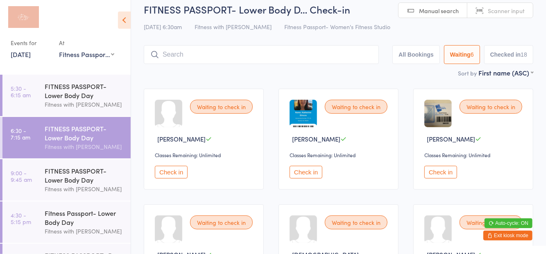
click at [307, 172] on button "Check in" at bounding box center [306, 172] width 33 height 13
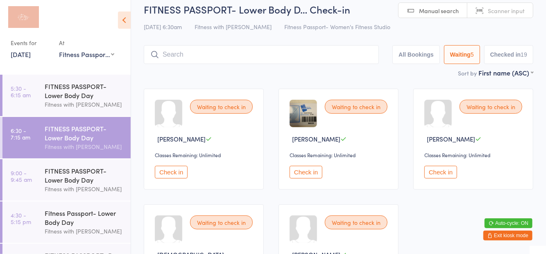
click at [190, 25] on div "[DATE] 6:30am Fitness with Zoe Fitness Passport- Women's Fitness Studio" at bounding box center [339, 27] width 390 height 14
click at [174, 52] on input "search" at bounding box center [261, 54] width 235 height 19
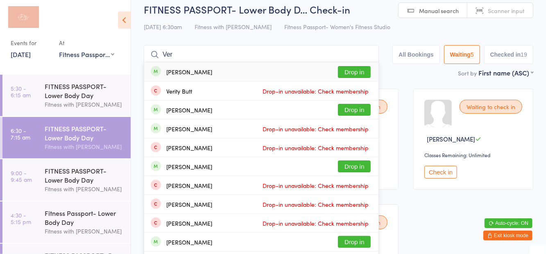
type input "[PERSON_NAME]"
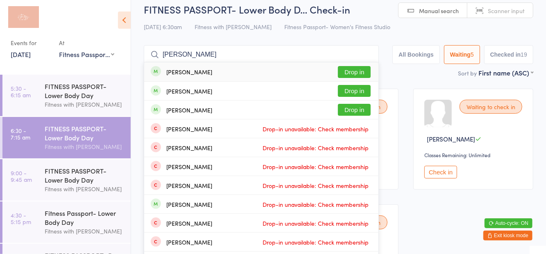
click at [360, 70] on button "Drop in" at bounding box center [354, 72] width 33 height 12
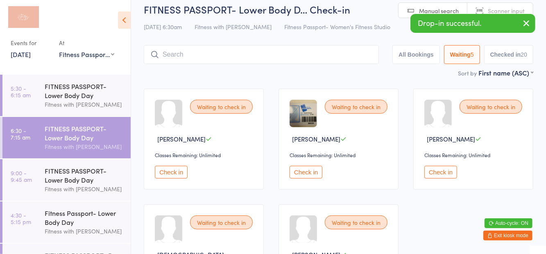
click at [393, 81] on div "Waiting to check in [PERSON_NAME] Classes Remaining: Unlimited Check in Waiting…" at bounding box center [338, 201] width 405 height 240
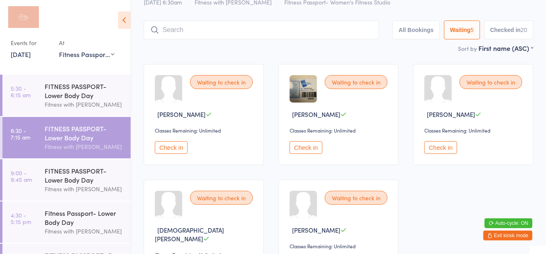
scroll to position [77, 0]
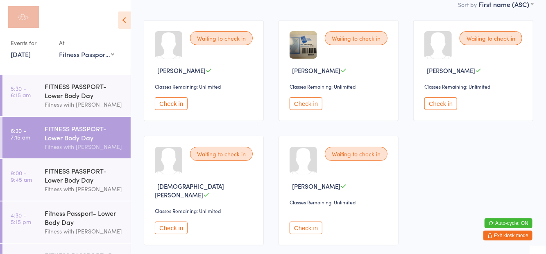
click at [312, 223] on button "Check in" at bounding box center [306, 227] width 33 height 13
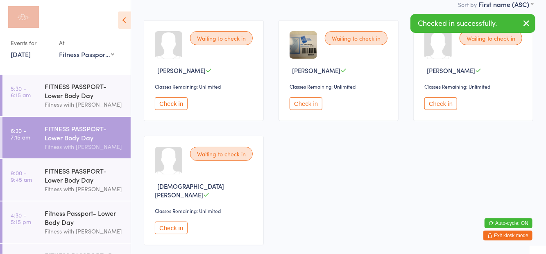
click at [181, 103] on button "Check in" at bounding box center [171, 103] width 33 height 13
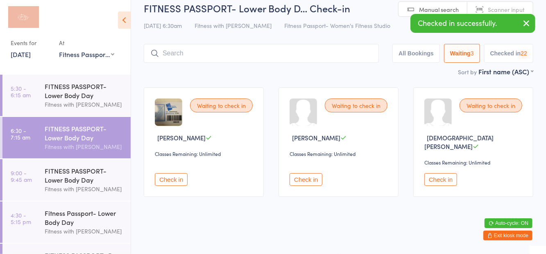
scroll to position [0, 0]
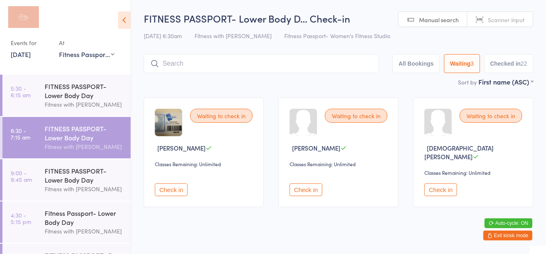
click at [171, 184] on button "Check in" at bounding box center [171, 189] width 33 height 13
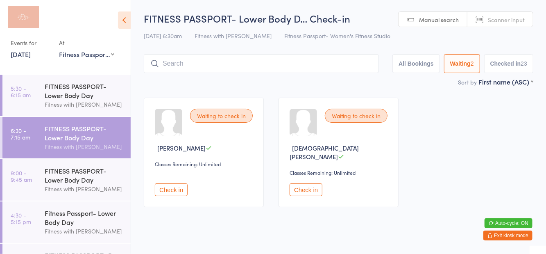
click at [303, 184] on button "Check in" at bounding box center [306, 189] width 33 height 13
